Goal: Information Seeking & Learning: Learn about a topic

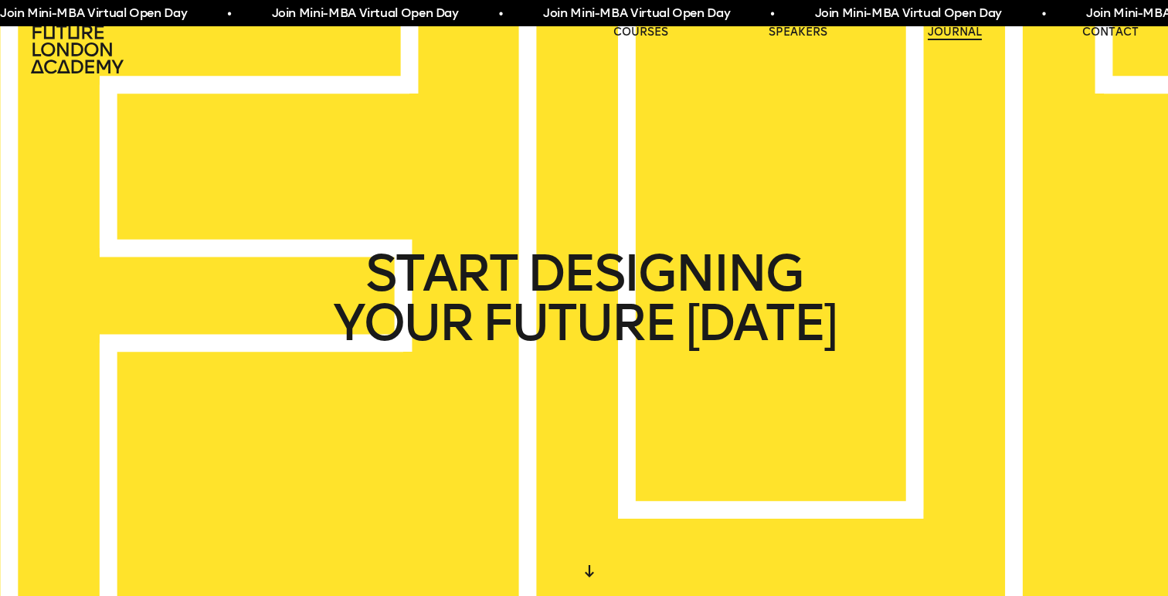
click at [951, 30] on link "journal" at bounding box center [955, 32] width 54 height 15
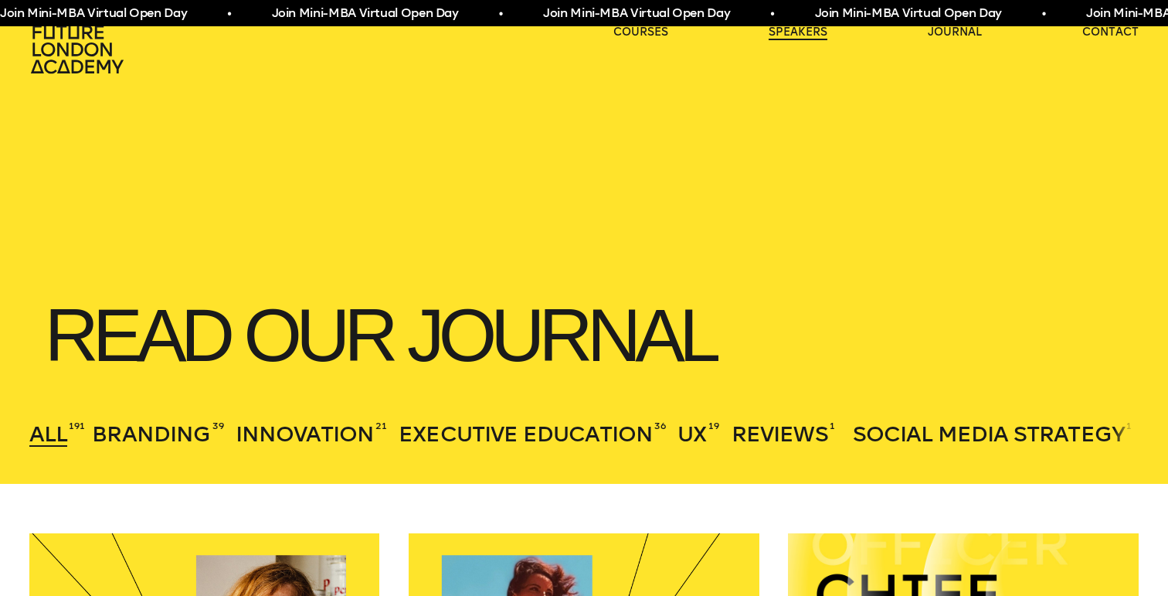
click at [807, 32] on link "speakers" at bounding box center [798, 32] width 59 height 15
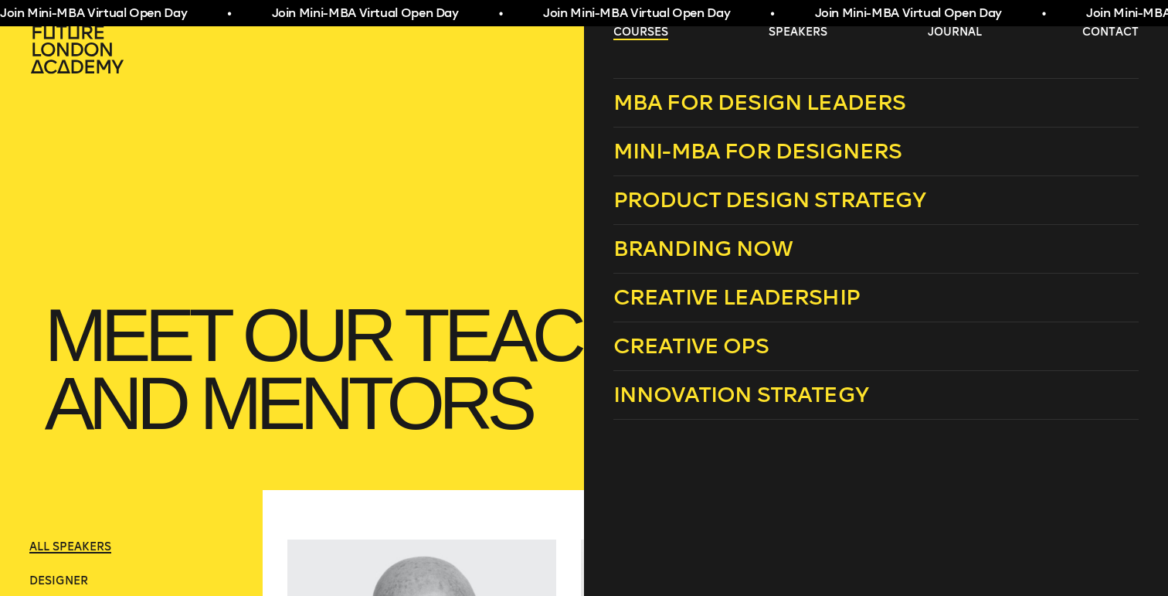
click at [646, 31] on link "courses" at bounding box center [641, 32] width 55 height 15
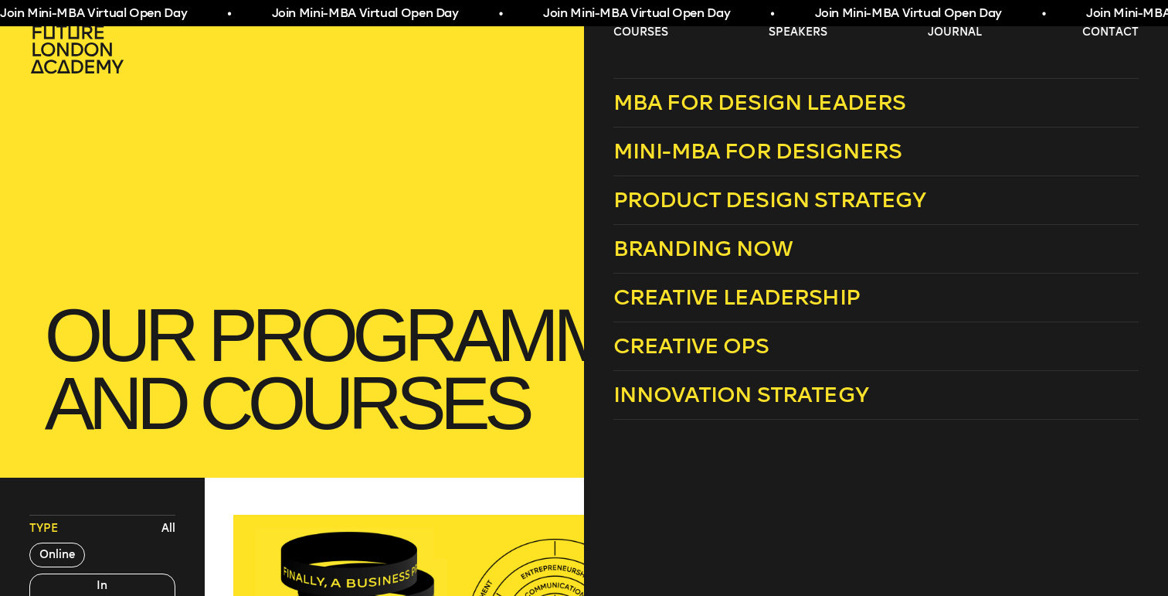
click at [658, 454] on div "MBA for Design Leaders Mini-MBA for Designers Product Design Strategy Branding …" at bounding box center [876, 298] width 584 height 596
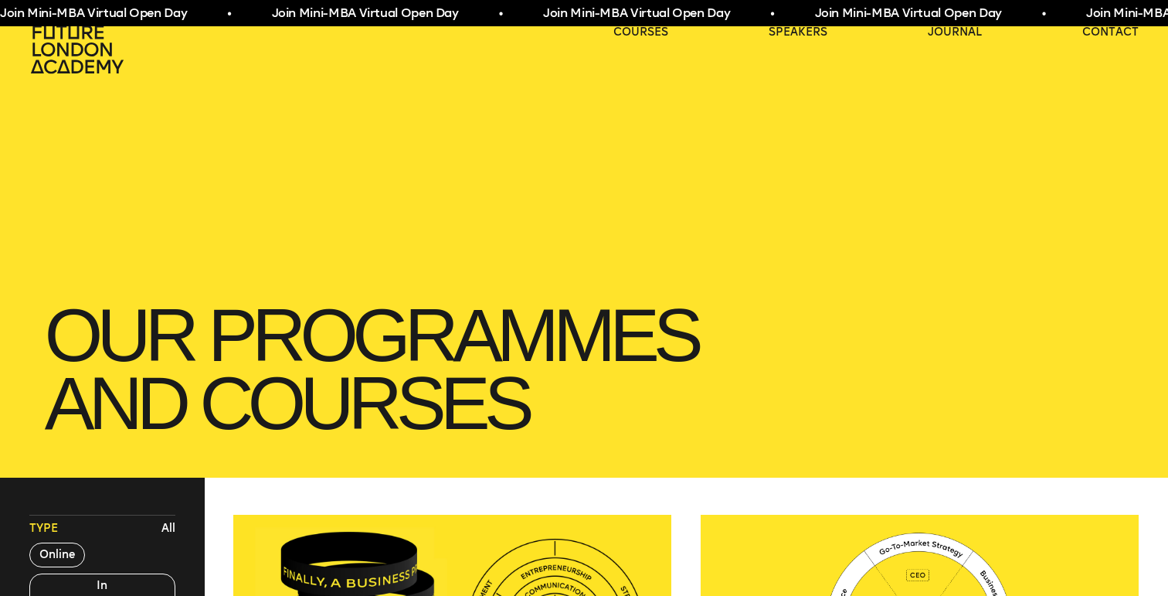
click at [498, 427] on h1 "our Programmes and courses" at bounding box center [584, 369] width 1110 height 167
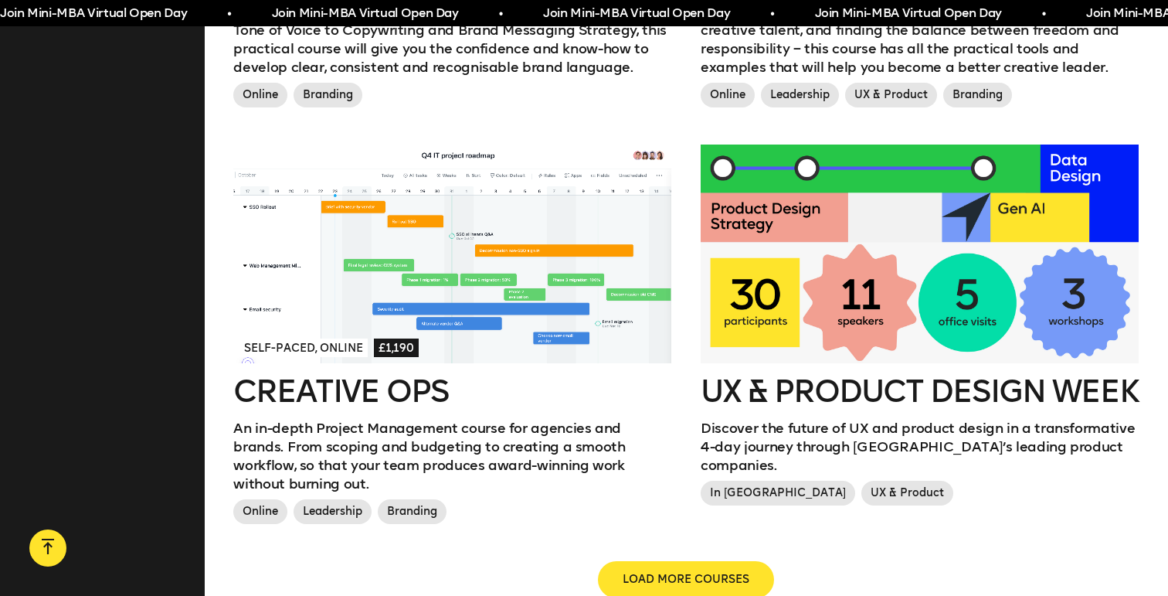
scroll to position [1647, 0]
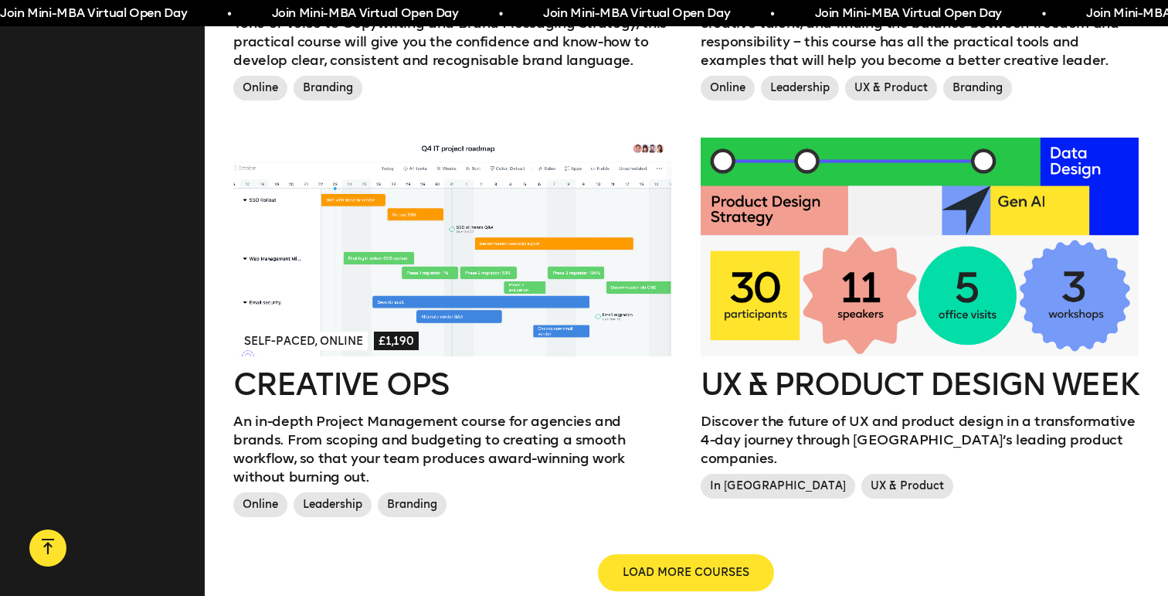
click at [823, 264] on div at bounding box center [920, 247] width 438 height 219
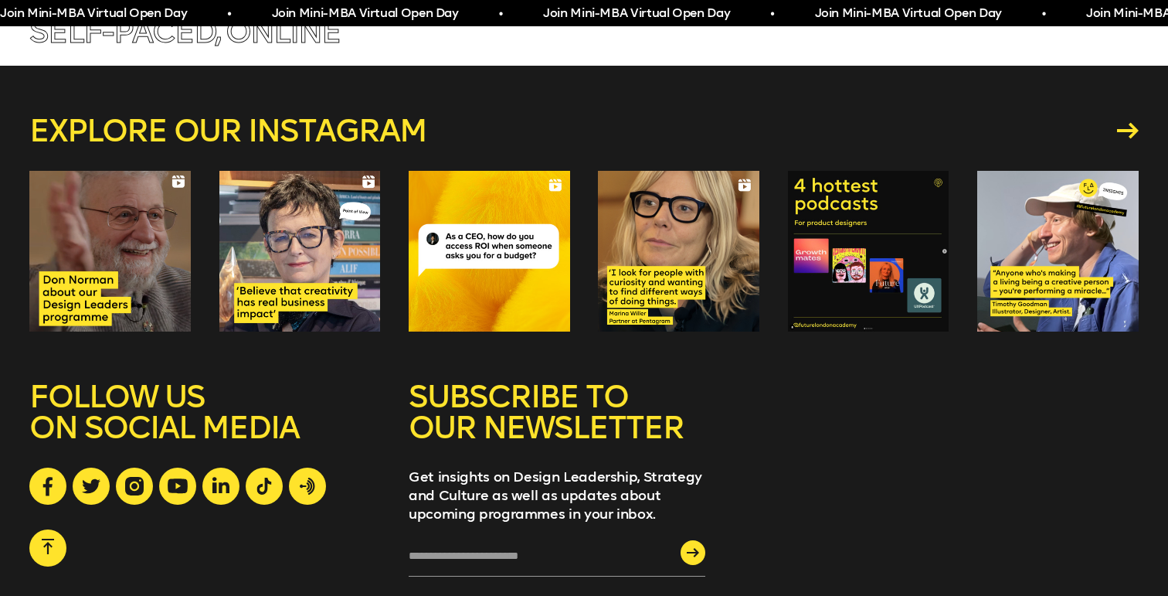
scroll to position [7304, 0]
